Goal: Navigation & Orientation: Find specific page/section

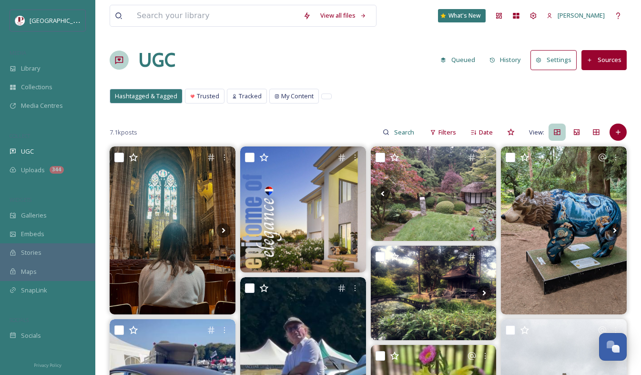
scroll to position [247, 0]
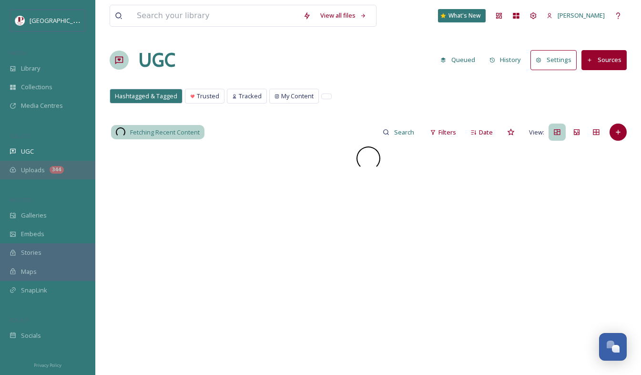
click at [45, 166] on div "Uploads 344" at bounding box center [47, 170] width 95 height 19
